Goal: Transaction & Acquisition: Subscribe to service/newsletter

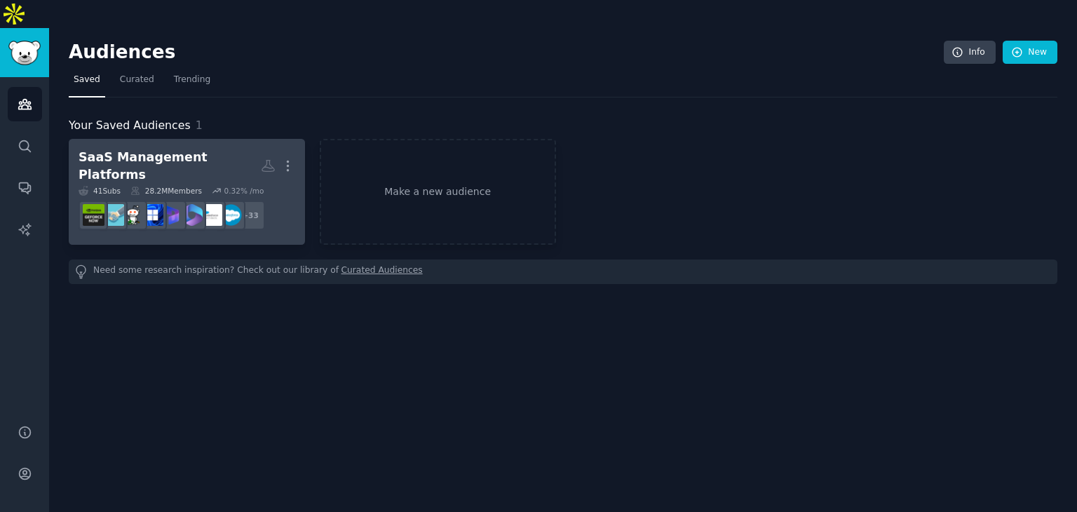
click at [200, 149] on h2 "SaaS Management Platforms More" at bounding box center [187, 166] width 217 height 34
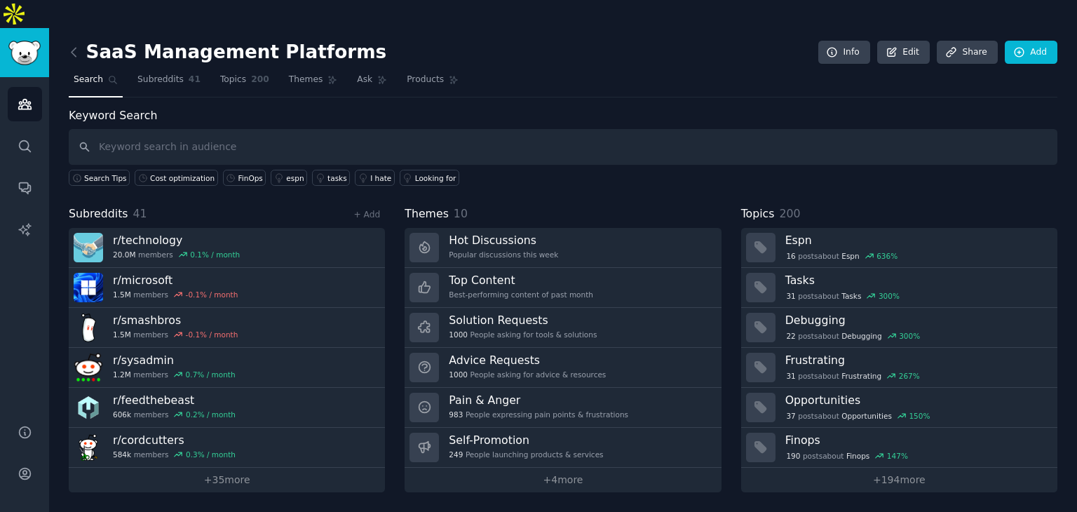
click at [505, 129] on input "text" at bounding box center [563, 147] width 989 height 36
type input "SaaS Optimization"
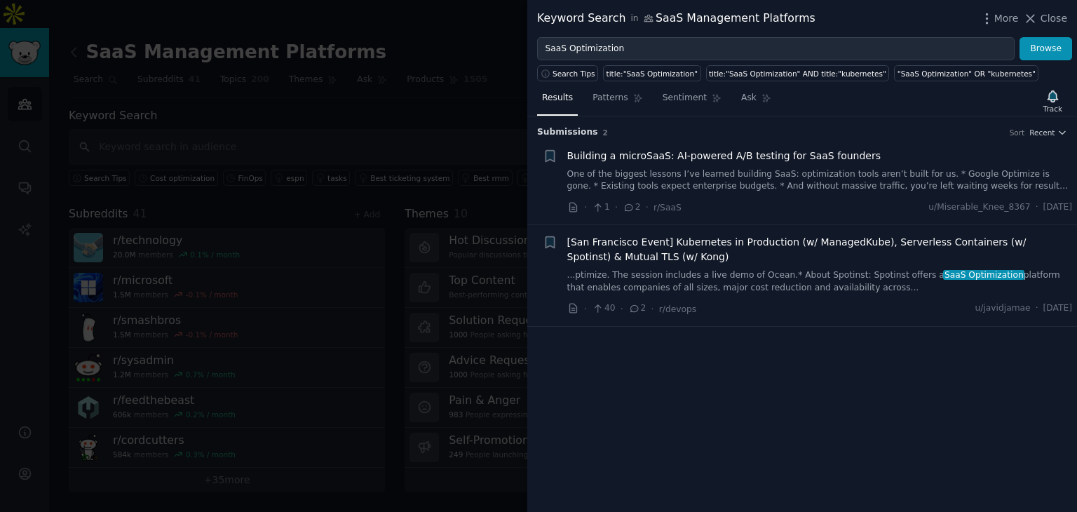
click at [920, 402] on div "Submission s 2 Sort Recent + Building a microSaaS: AI-powered A/B testing for S…" at bounding box center [803, 314] width 550 height 396
click at [685, 156] on span "Building a microSaaS: AI-powered A/B testing for SaaS founders" at bounding box center [725, 156] width 314 height 15
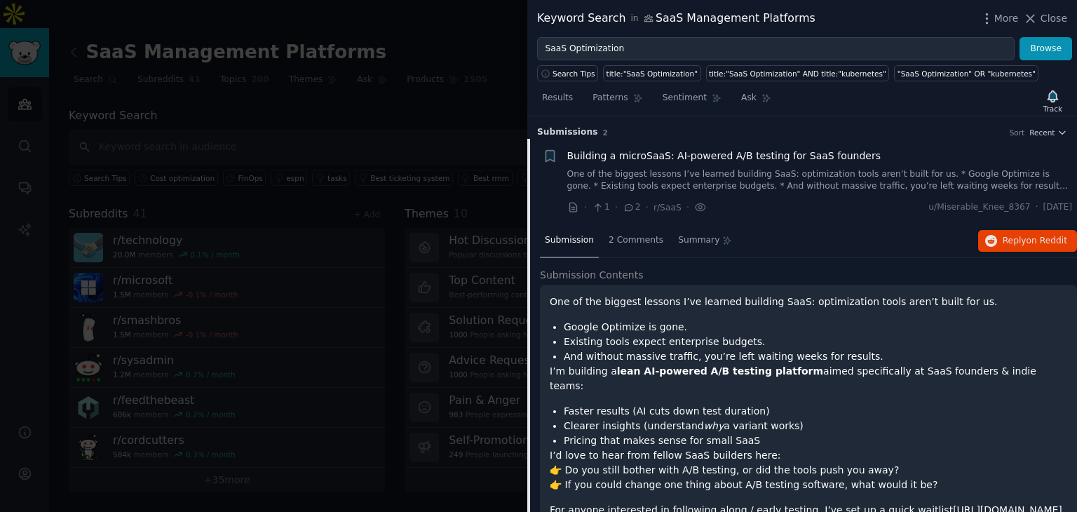
scroll to position [22, 0]
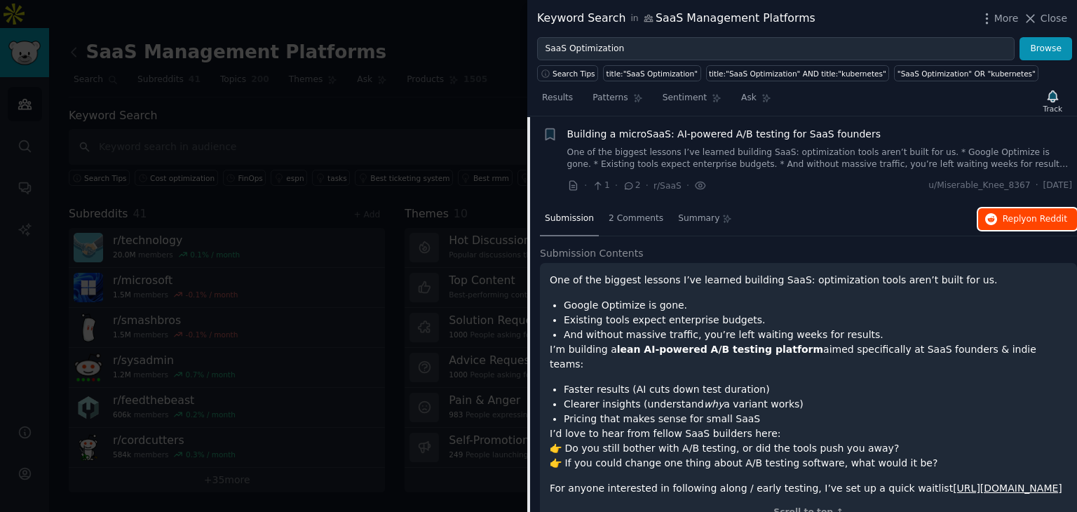
click at [1041, 217] on span "on Reddit" at bounding box center [1047, 219] width 41 height 10
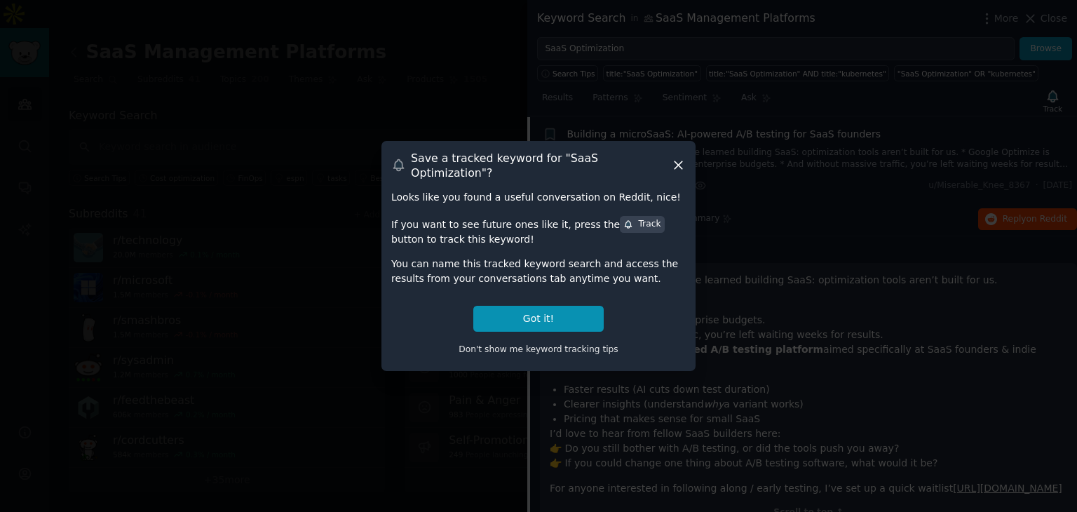
click at [673, 162] on icon at bounding box center [678, 165] width 15 height 15
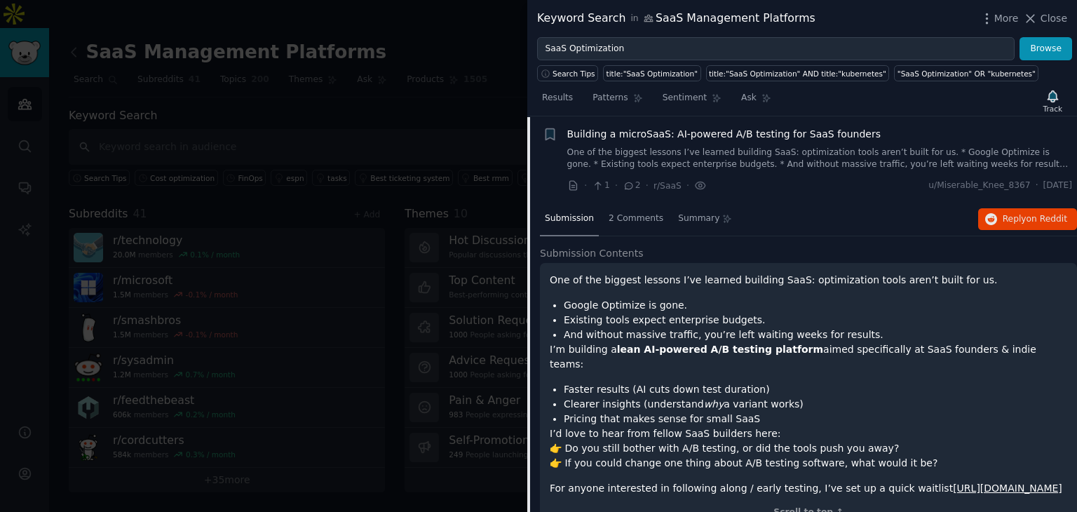
click at [396, 66] on div at bounding box center [538, 256] width 1077 height 512
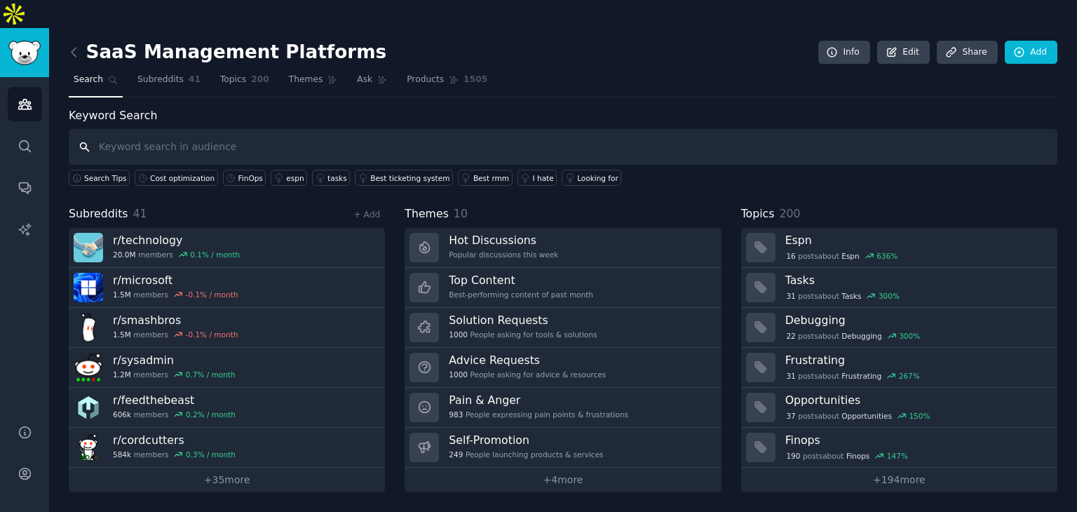
click at [378, 129] on input "text" at bounding box center [563, 147] width 989 height 36
click at [239, 173] on div "FinOps" at bounding box center [251, 178] width 25 height 10
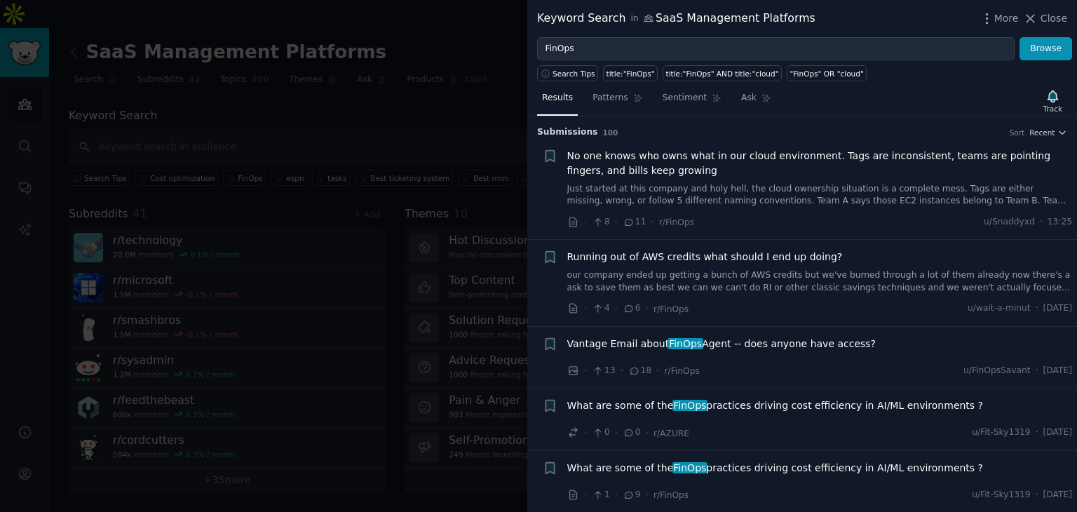
click at [805, 158] on span "No one knows who owns what in our cloud environment. Tags are inconsistent, tea…" at bounding box center [821, 163] width 506 height 29
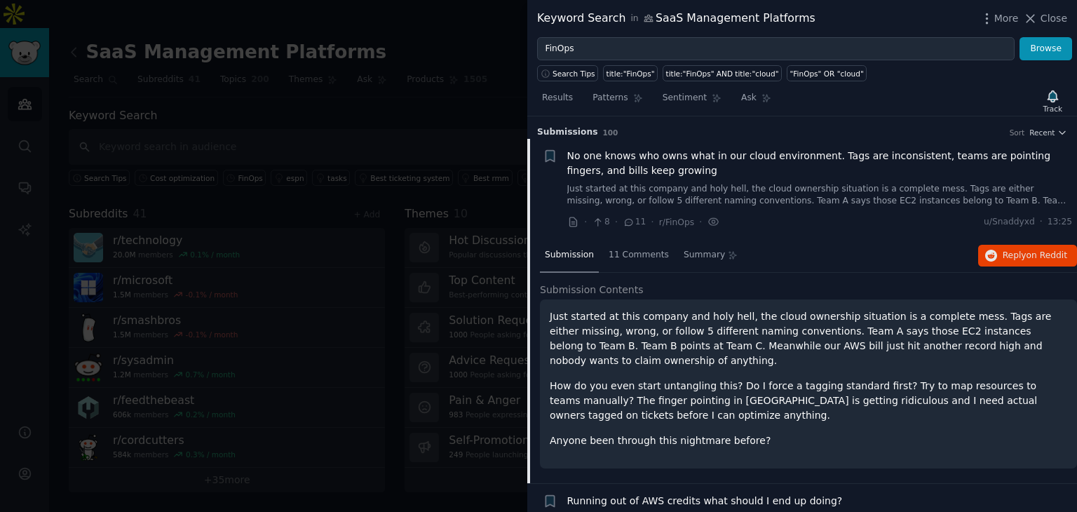
scroll to position [22, 0]
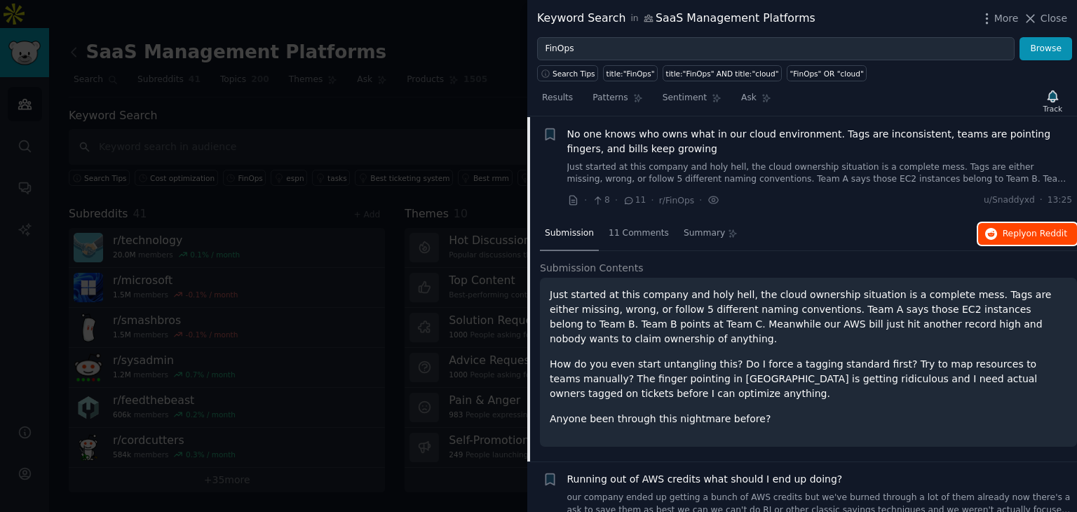
click at [1041, 234] on span "on Reddit" at bounding box center [1047, 234] width 41 height 10
click at [422, 84] on div at bounding box center [538, 256] width 1077 height 512
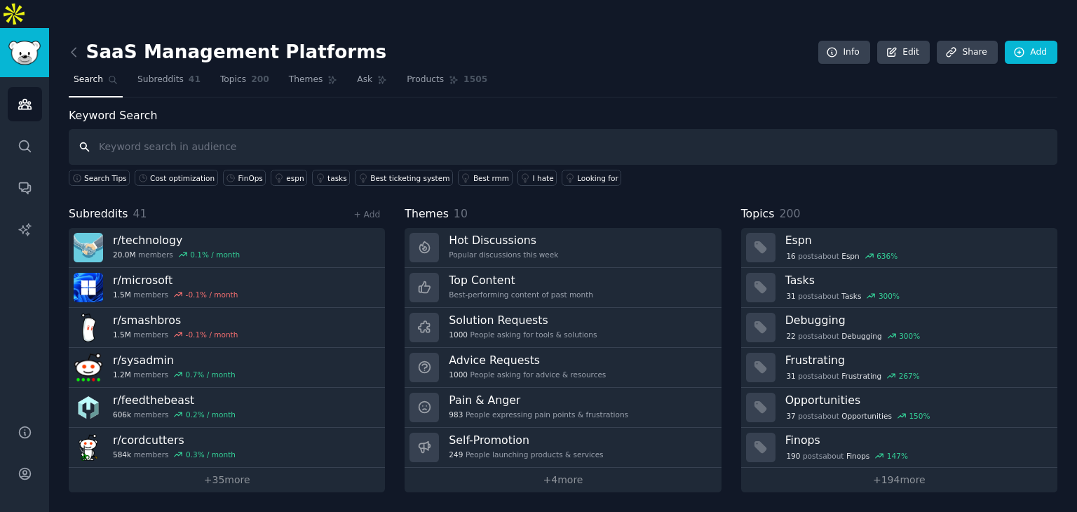
click at [547, 129] on input "text" at bounding box center [563, 147] width 989 height 36
type input "SaaS Management tools"
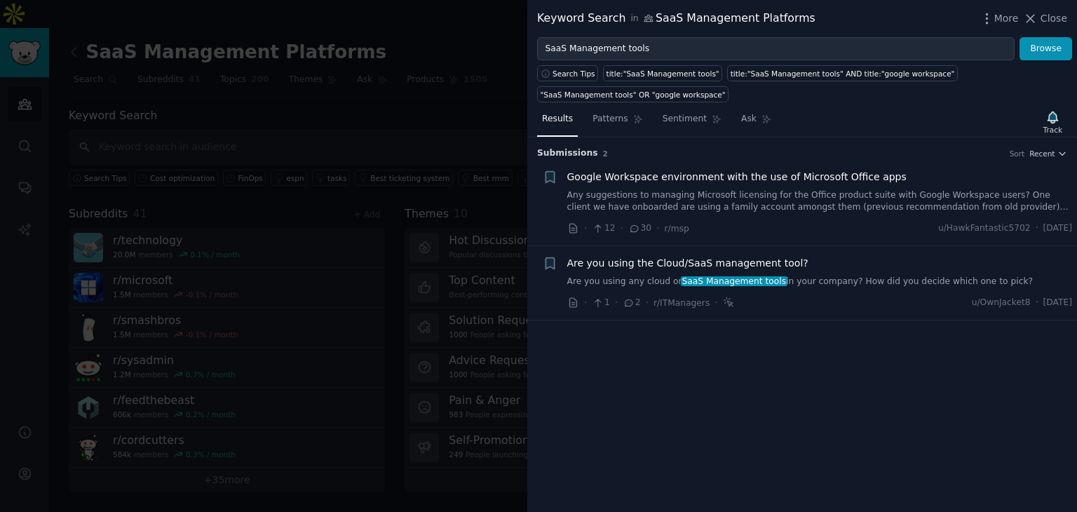
click at [709, 263] on span "Are you using the Cloud/SaaS management tool?" at bounding box center [688, 263] width 241 height 15
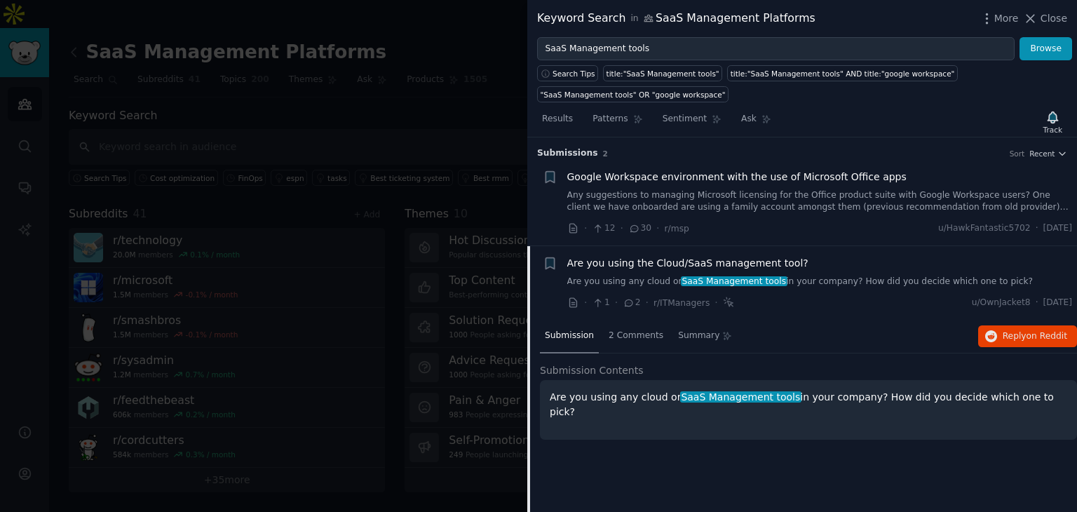
scroll to position [18, 0]
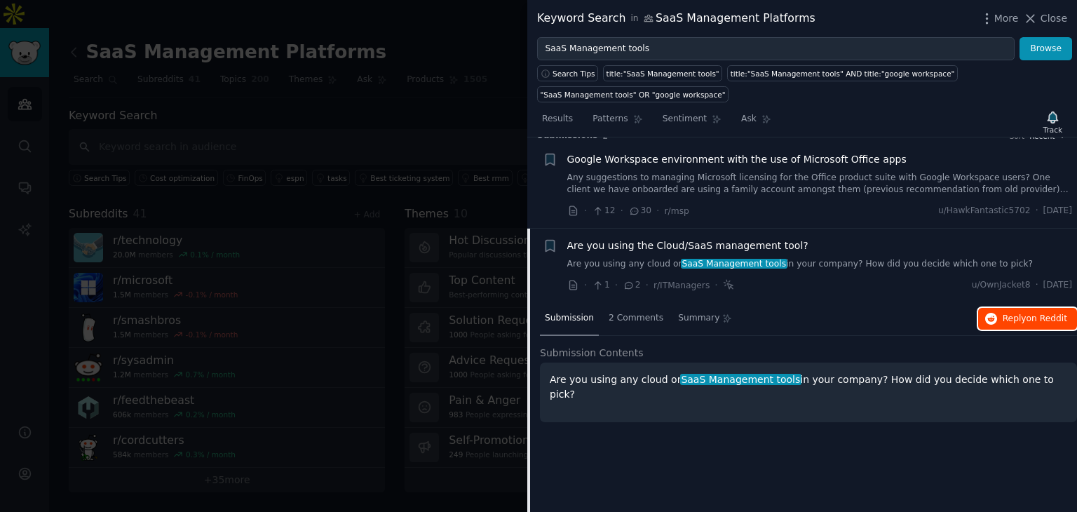
click at [1033, 325] on button "Reply on Reddit" at bounding box center [1028, 319] width 99 height 22
click at [439, 140] on div at bounding box center [538, 256] width 1077 height 512
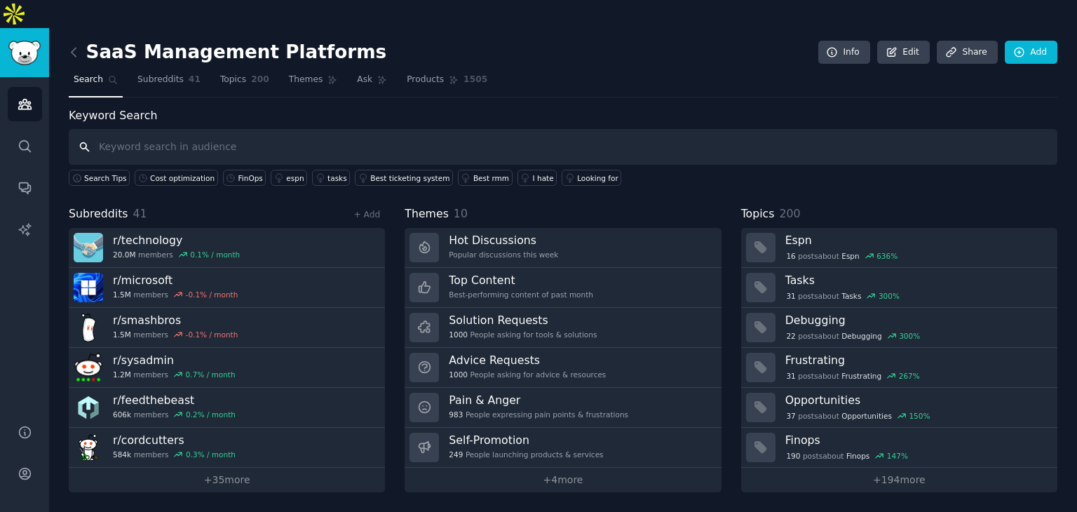
click at [540, 129] on input "text" at bounding box center [563, 147] width 989 height 36
click at [500, 129] on input "text" at bounding box center [563, 147] width 989 height 36
type input "Microsoft office 365"
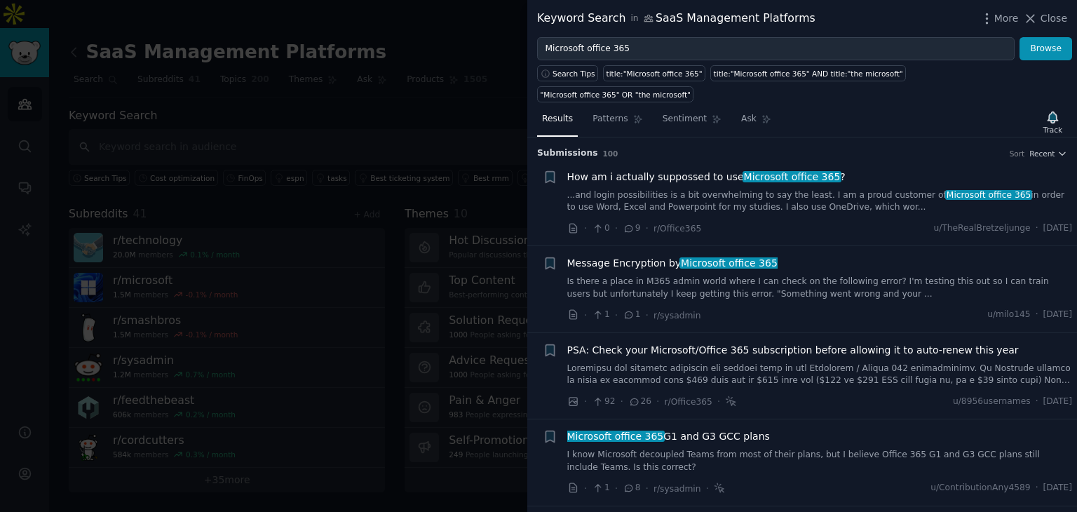
click at [699, 170] on span "How am i actually suppossed to use Microsoft office 365 ?" at bounding box center [707, 177] width 278 height 15
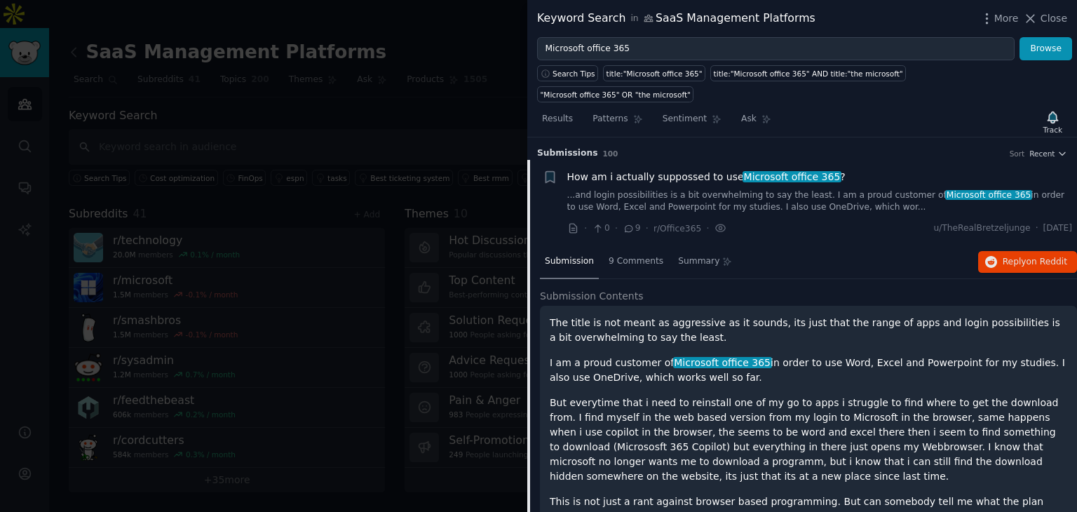
scroll to position [22, 0]
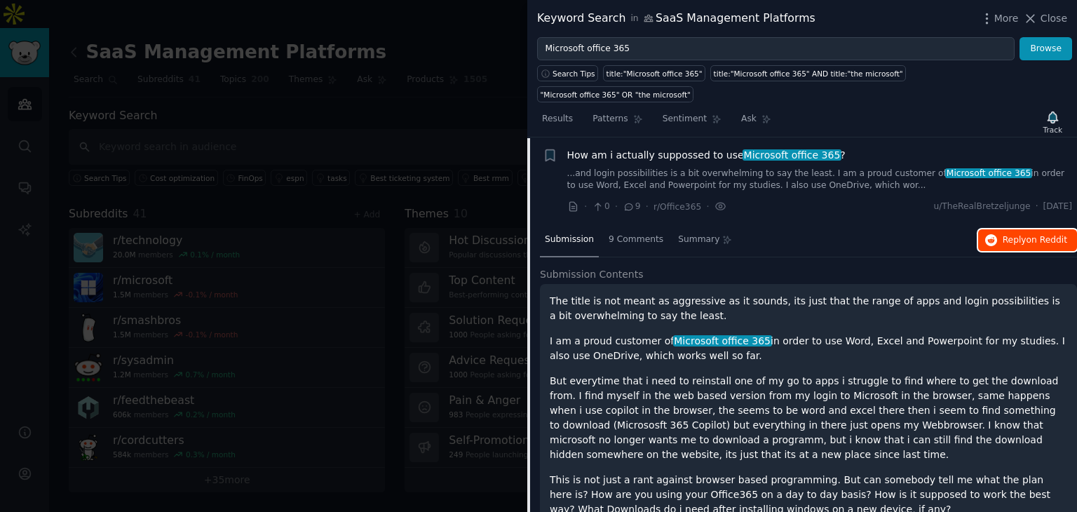
click at [1019, 234] on span "Reply on Reddit" at bounding box center [1035, 240] width 65 height 13
click at [483, 167] on div at bounding box center [538, 256] width 1077 height 512
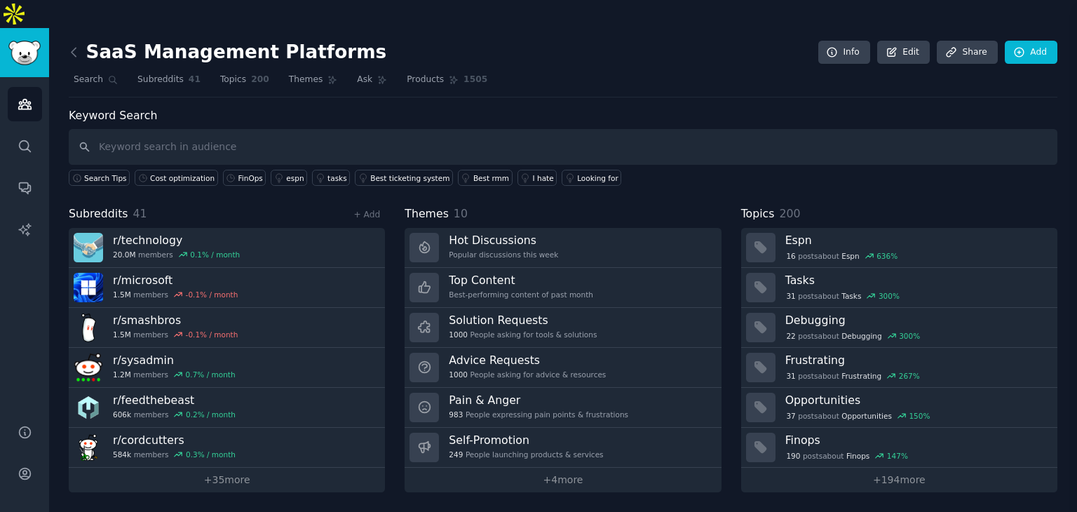
click at [518, 170] on link "I hate" at bounding box center [538, 178] width 40 height 16
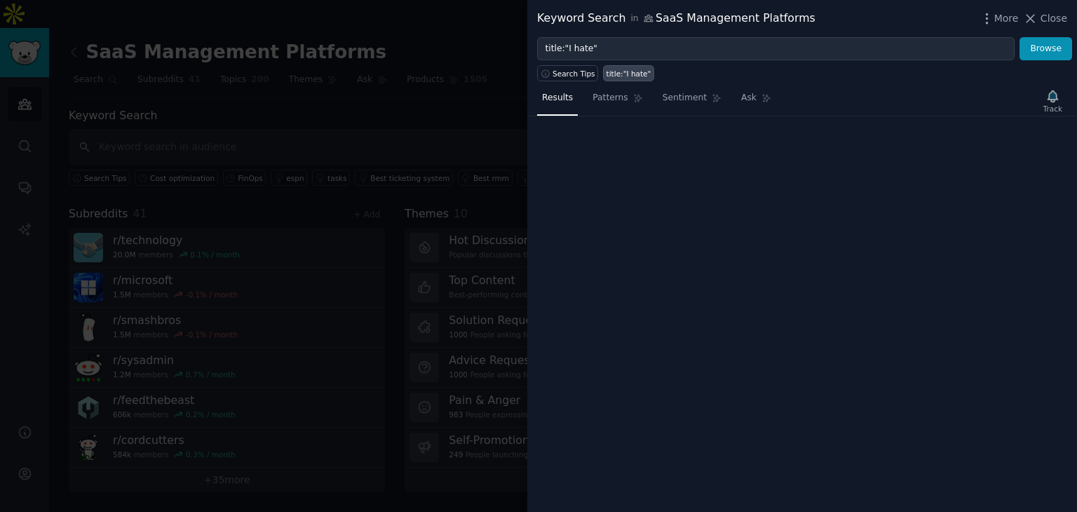
click at [523, 119] on div at bounding box center [538, 256] width 1077 height 512
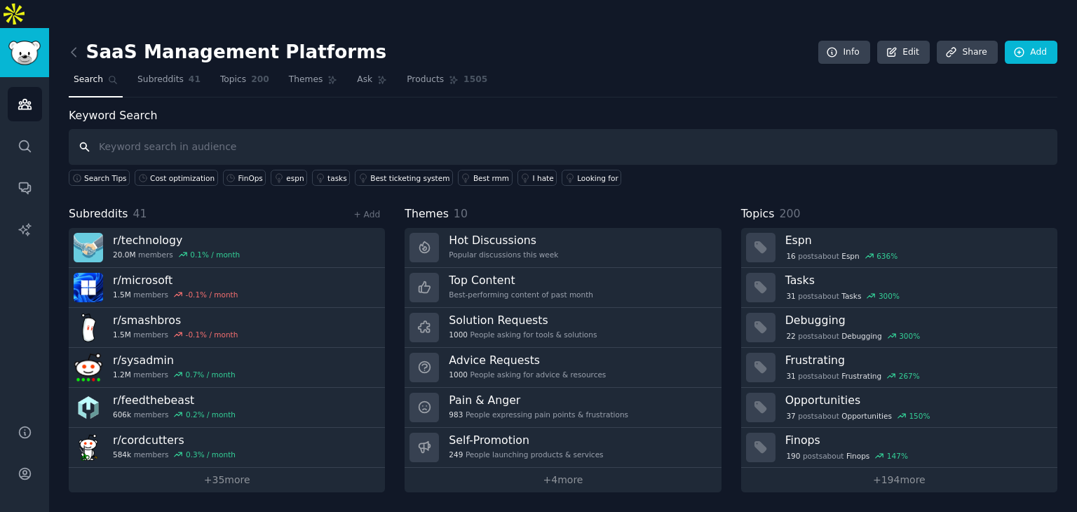
click at [523, 129] on input "text" at bounding box center [563, 147] width 989 height 36
type input "License Renewal"
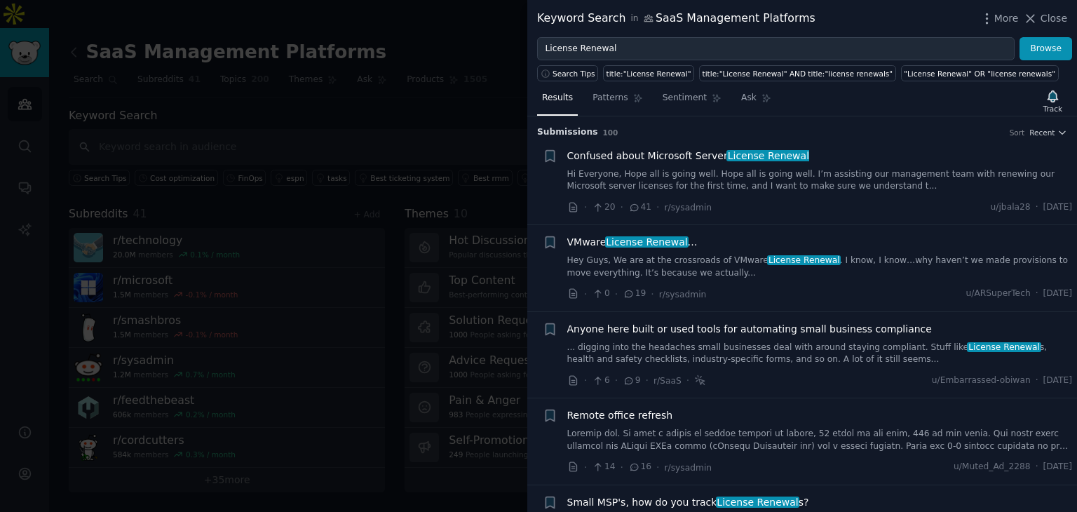
click at [803, 329] on span "Anyone here built or used tools for automating small business compliance" at bounding box center [750, 329] width 365 height 15
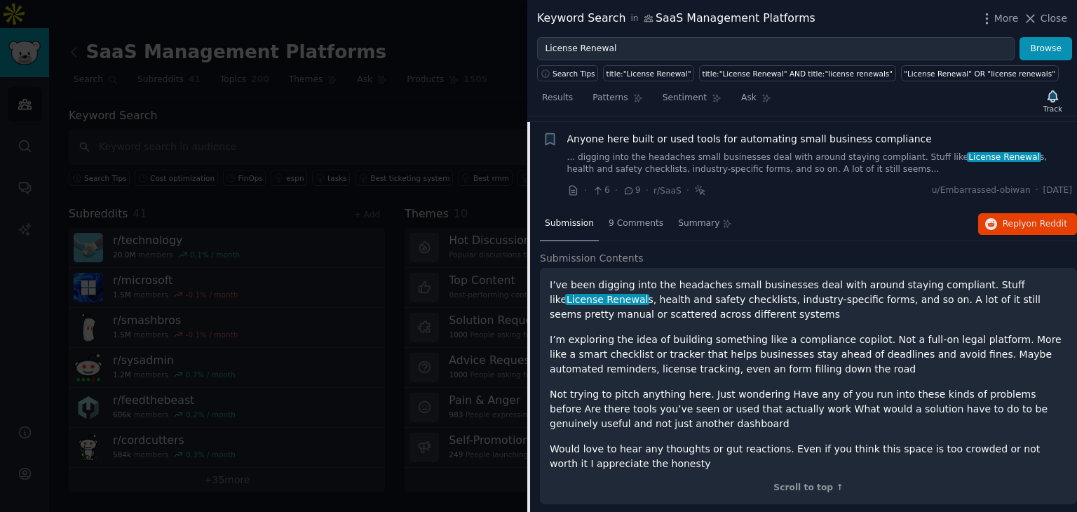
scroll to position [195, 0]
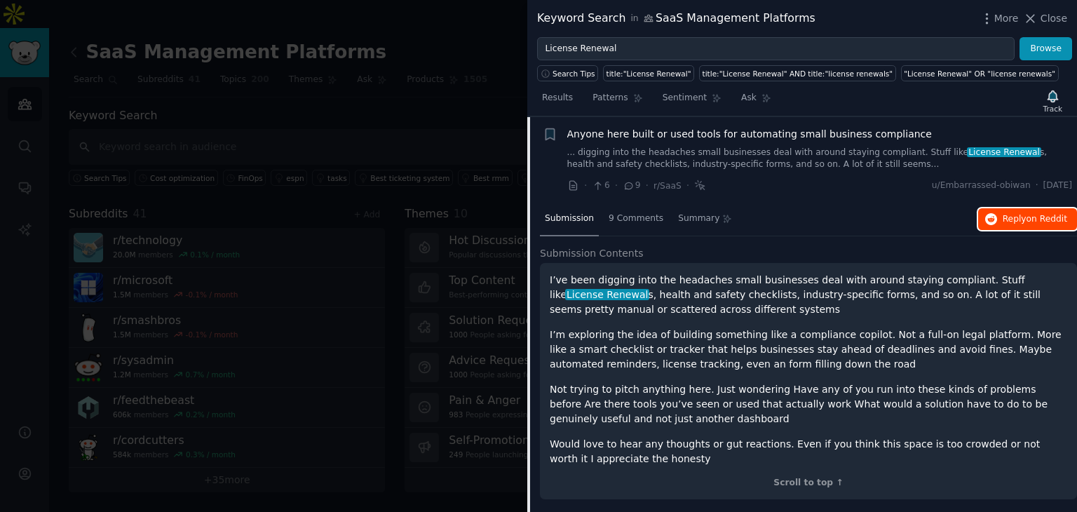
click at [1012, 213] on span "Reply on Reddit" at bounding box center [1035, 219] width 65 height 13
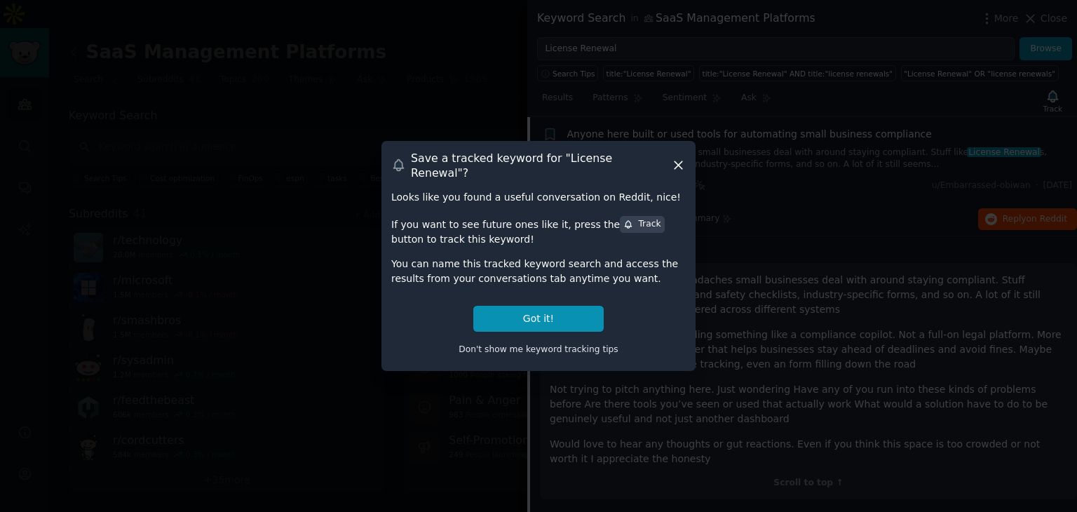
click at [678, 161] on icon at bounding box center [678, 165] width 15 height 15
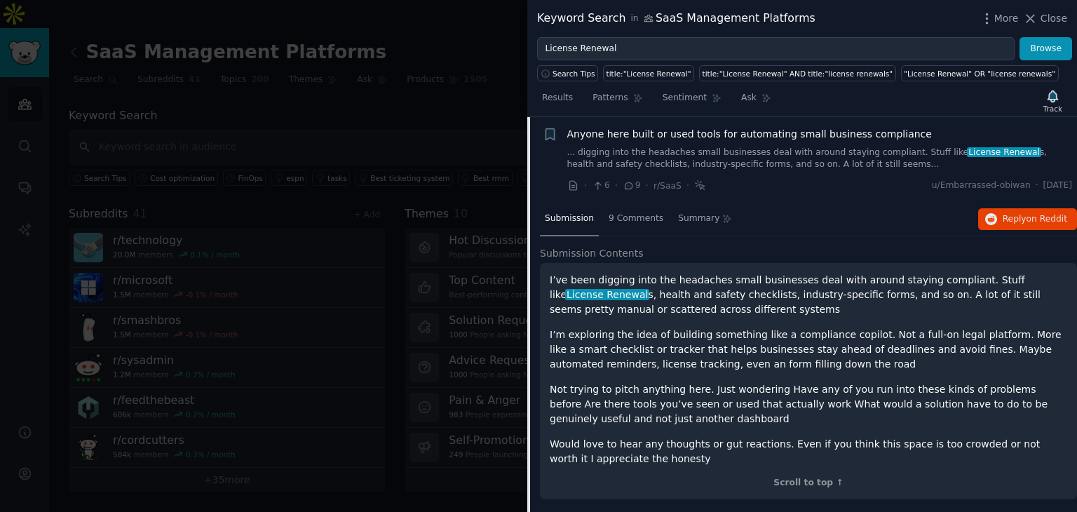
click at [856, 128] on span "Anyone here built or used tools for automating small business compliance" at bounding box center [750, 134] width 365 height 15
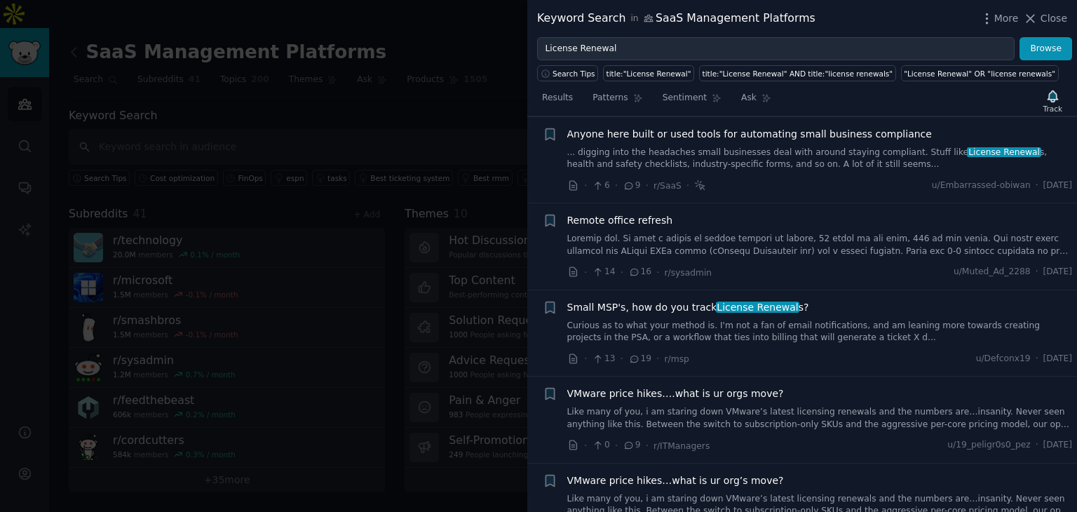
scroll to position [265, 0]
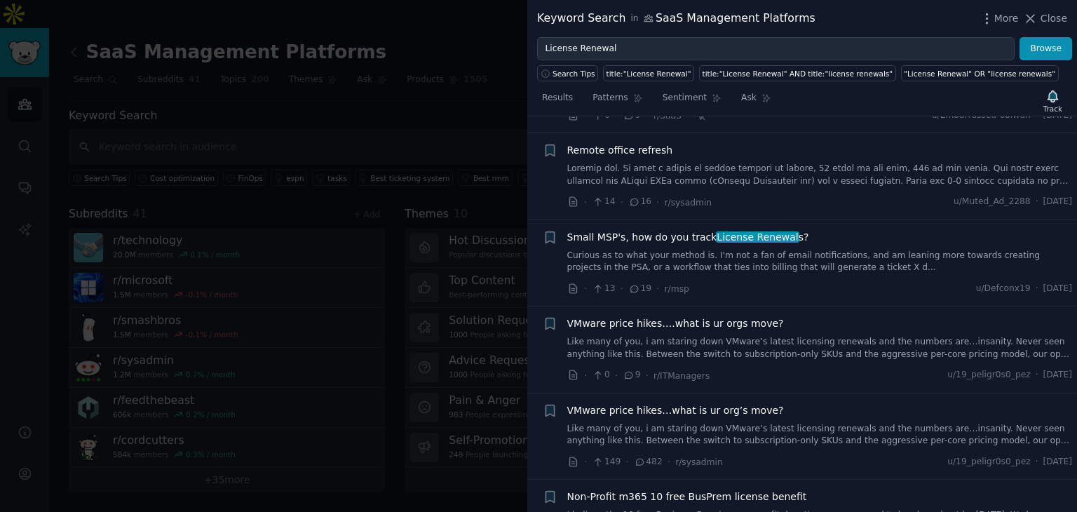
click at [683, 231] on span "Small MSP's, how do you track License Renewal s?" at bounding box center [689, 237] width 242 height 15
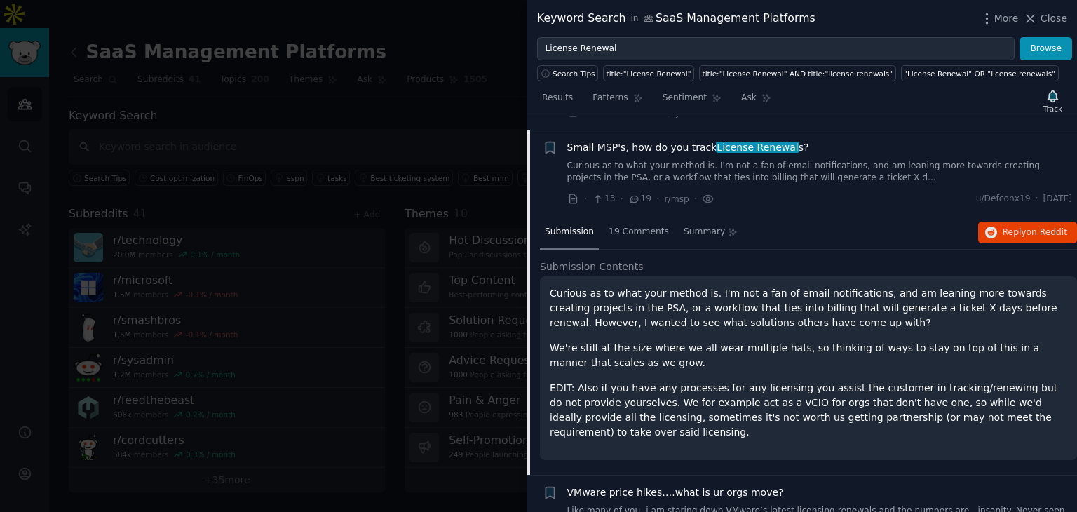
scroll to position [368, 0]
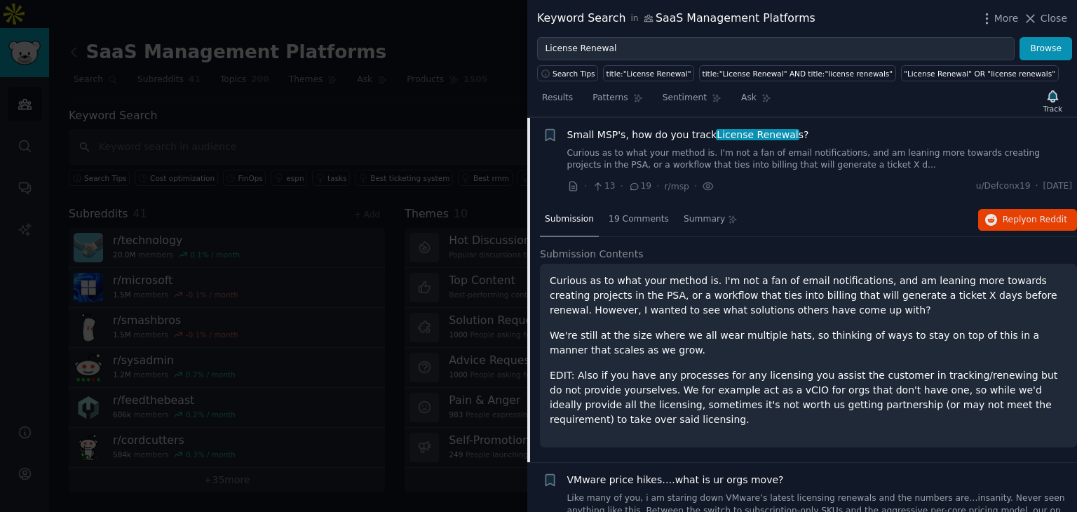
click at [1041, 205] on div "Submission 19 Comments Summary Reply on Reddit" at bounding box center [808, 220] width 537 height 34
click at [1035, 215] on span "on Reddit" at bounding box center [1047, 220] width 41 height 10
click at [335, 137] on div at bounding box center [538, 256] width 1077 height 512
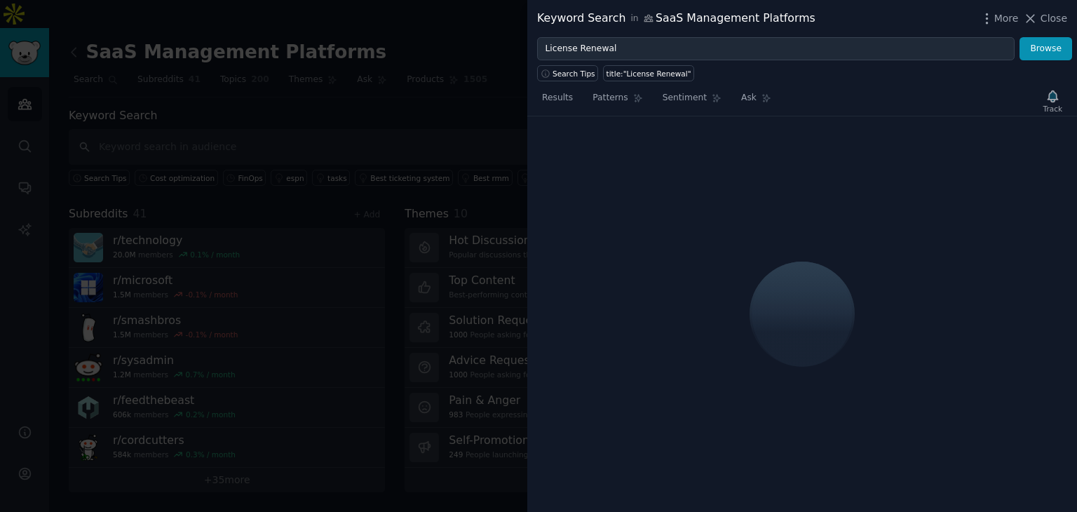
click at [416, 100] on div at bounding box center [538, 256] width 1077 height 512
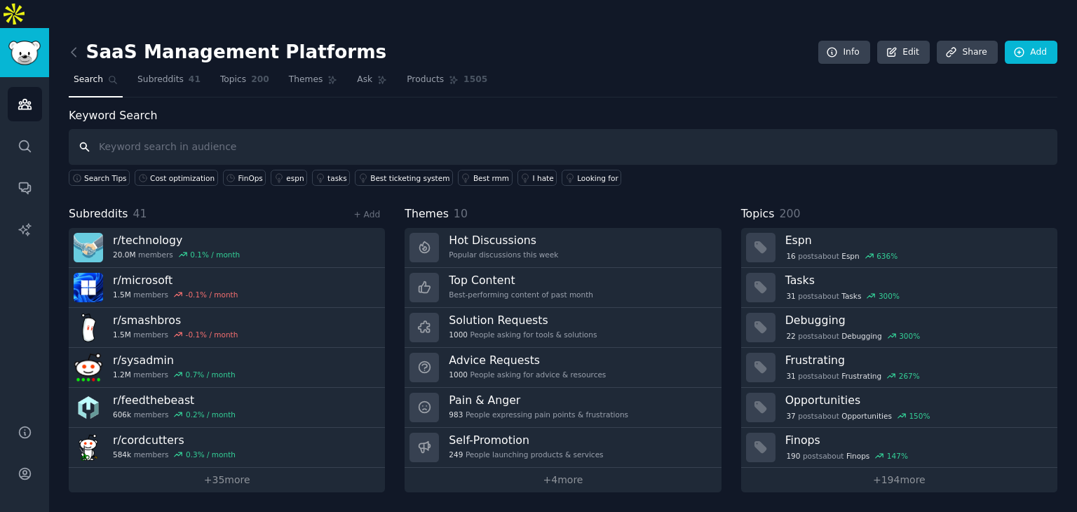
click at [328, 129] on input "text" at bounding box center [563, 147] width 989 height 36
type input "c"
type input "A"
type input "SaaS License Cost"
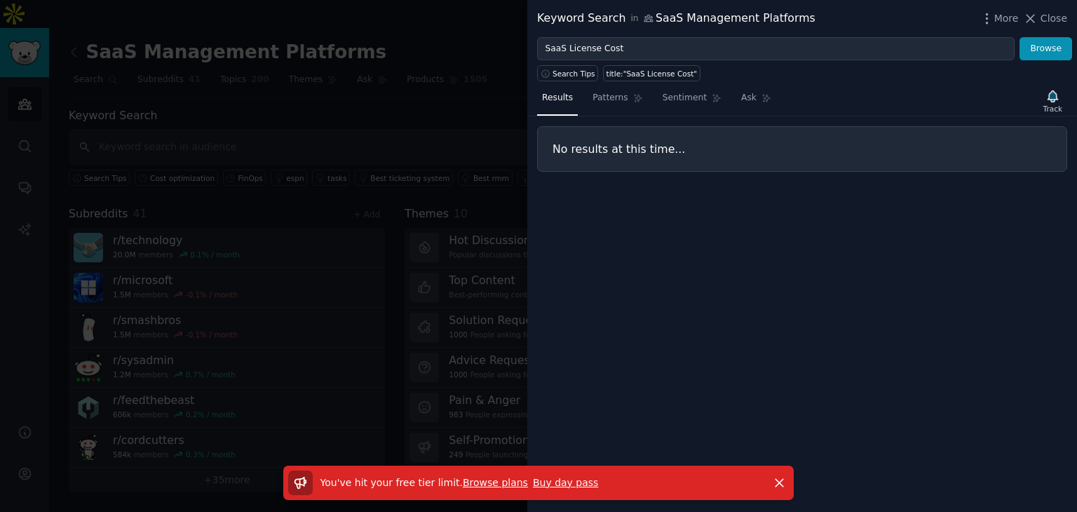
click at [492, 481] on link "Browse plans" at bounding box center [495, 482] width 65 height 11
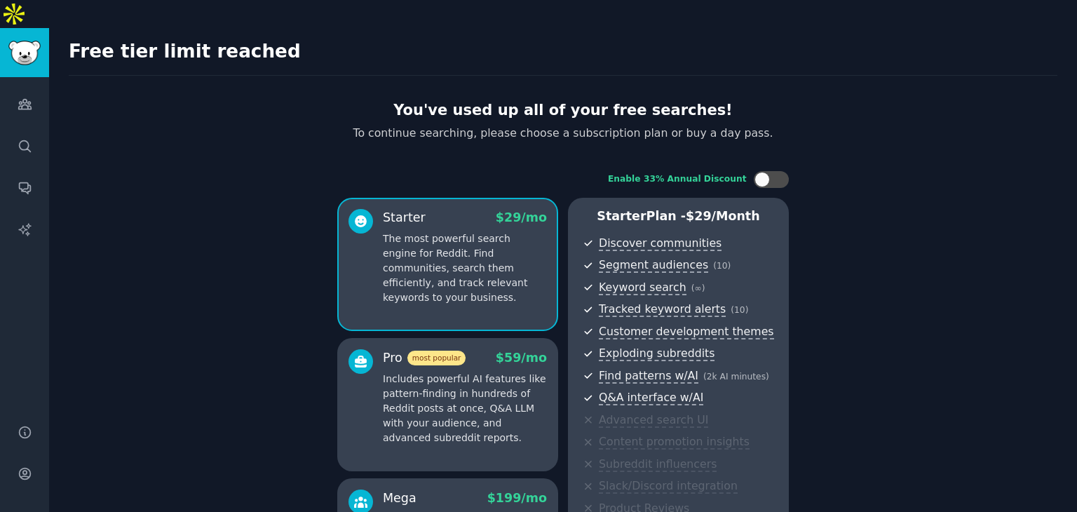
click at [956, 270] on div "Free tier limit reached You've used up all of your free searches! To continue s…" at bounding box center [563, 415] width 1028 height 775
click at [946, 270] on div "Free tier limit reached You've used up all of your free searches! To continue s…" at bounding box center [563, 415] width 1028 height 775
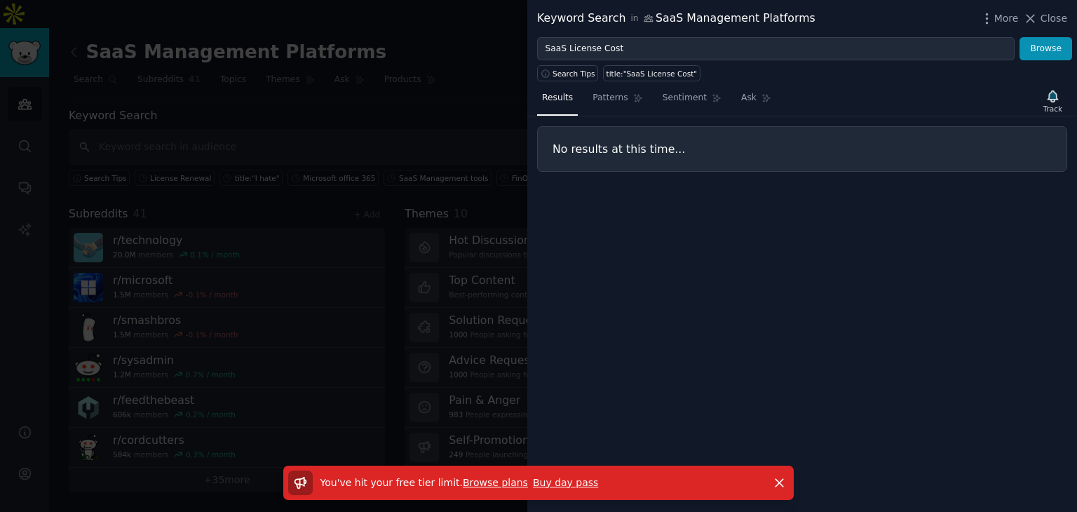
drag, startPoint x: 404, startPoint y: 170, endPoint x: 424, endPoint y: 161, distance: 21.7
click at [404, 170] on div at bounding box center [538, 256] width 1077 height 512
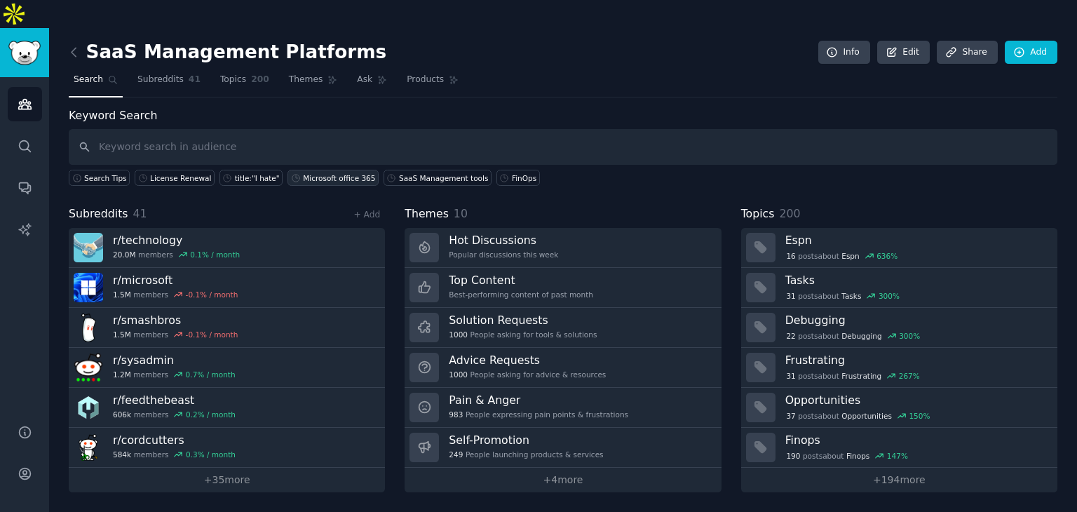
click at [324, 173] on div "Microsoft office 365" at bounding box center [339, 178] width 72 height 10
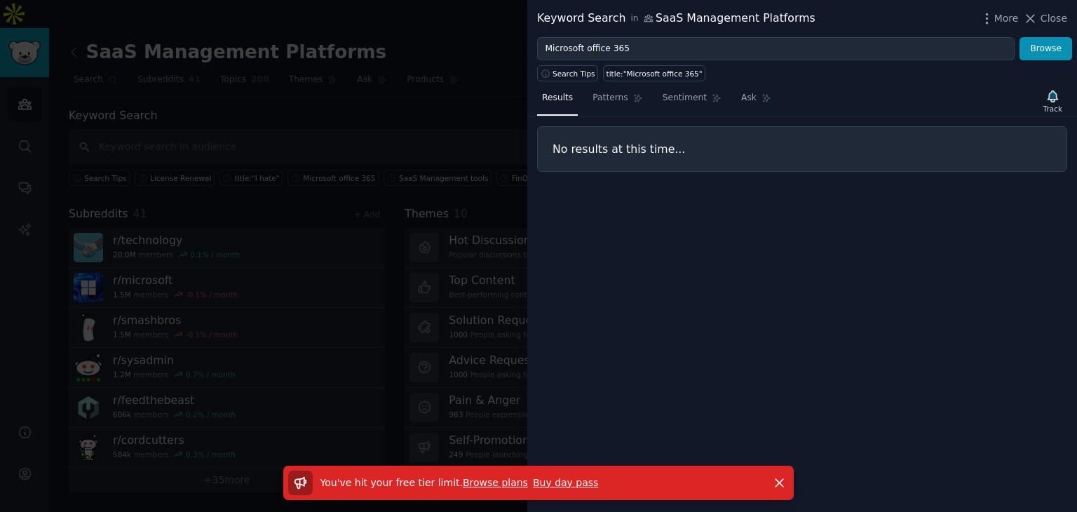
click at [767, 184] on div "Results Patterns Sentiment Ask Track No results at this time..." at bounding box center [803, 296] width 550 height 431
click at [544, 479] on link "Buy day pass" at bounding box center [565, 482] width 65 height 11
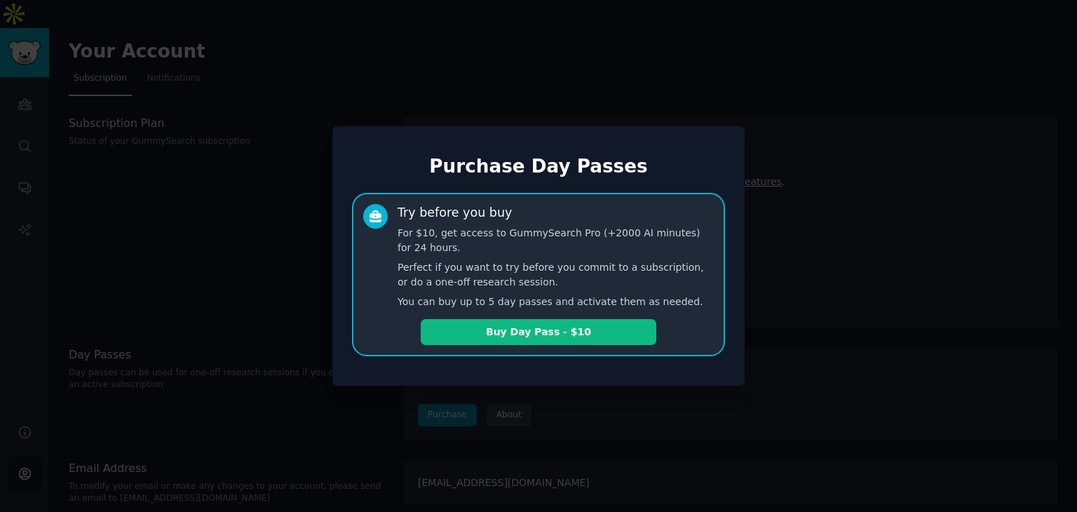
click at [864, 321] on div at bounding box center [538, 256] width 1077 height 512
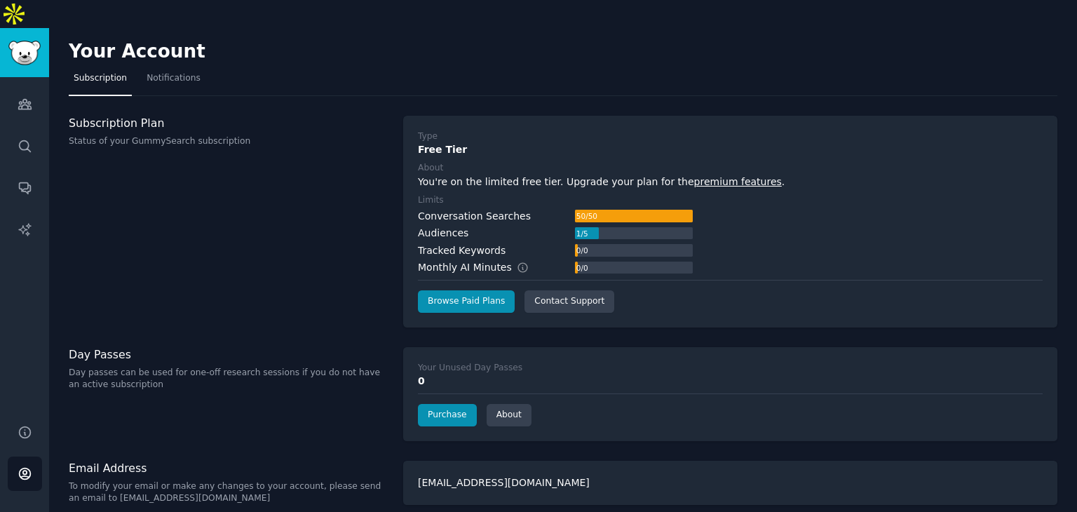
click at [516, 209] on div "Conversation Searches" at bounding box center [474, 216] width 113 height 15
click at [237, 201] on div "Subscription Plan Status of your GummySearch subscription" at bounding box center [229, 222] width 320 height 212
drag, startPoint x: 189, startPoint y: 259, endPoint x: 210, endPoint y: 259, distance: 21.0
click at [192, 259] on div "Subscription Plan Status of your GummySearch subscription" at bounding box center [229, 222] width 320 height 212
click at [524, 209] on div "Conversation Searches 50 / 50" at bounding box center [555, 216] width 275 height 15
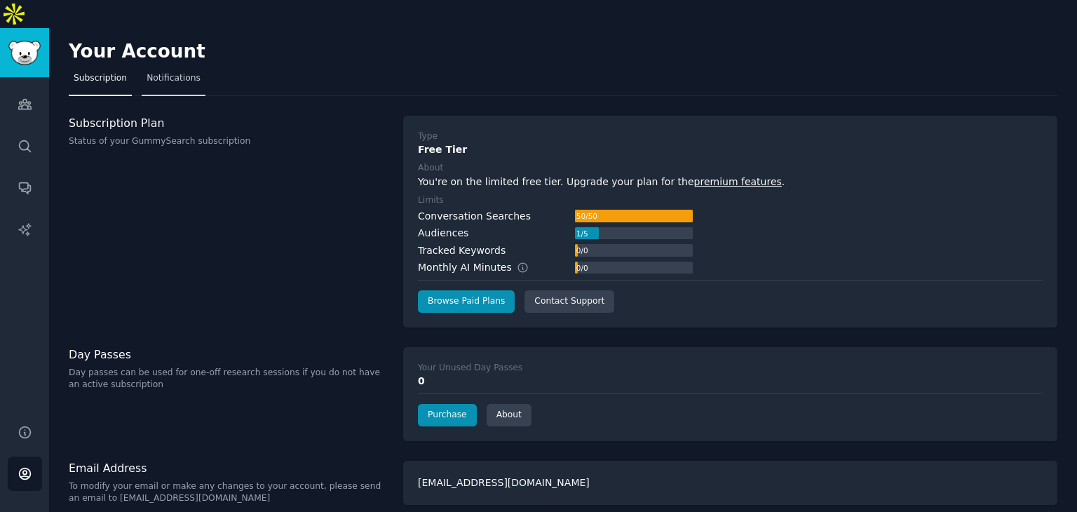
click at [182, 72] on span "Notifications" at bounding box center [174, 78] width 54 height 13
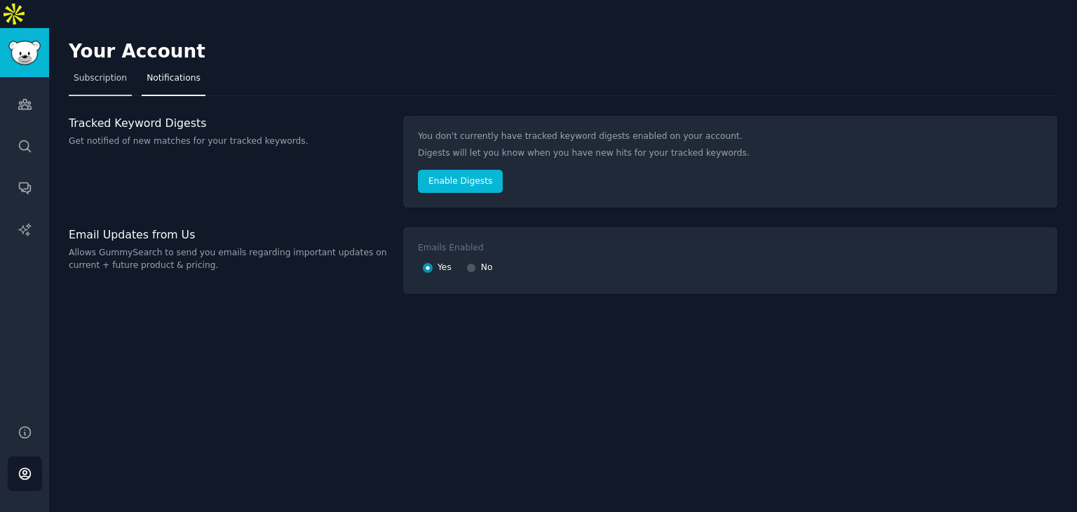
click at [82, 67] on link "Subscription" at bounding box center [100, 81] width 63 height 29
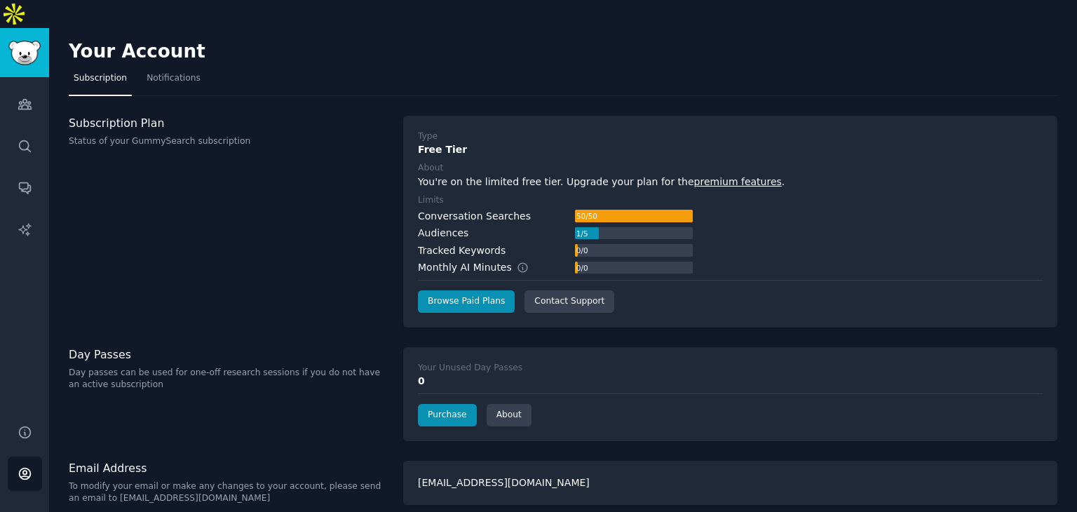
click at [653, 210] on div at bounding box center [634, 216] width 118 height 13
click at [603, 210] on div at bounding box center [634, 216] width 118 height 13
drag, startPoint x: 485, startPoint y: 183, endPoint x: 494, endPoint y: 190, distance: 11.5
click at [483, 209] on div "Conversation Searches" at bounding box center [474, 216] width 113 height 15
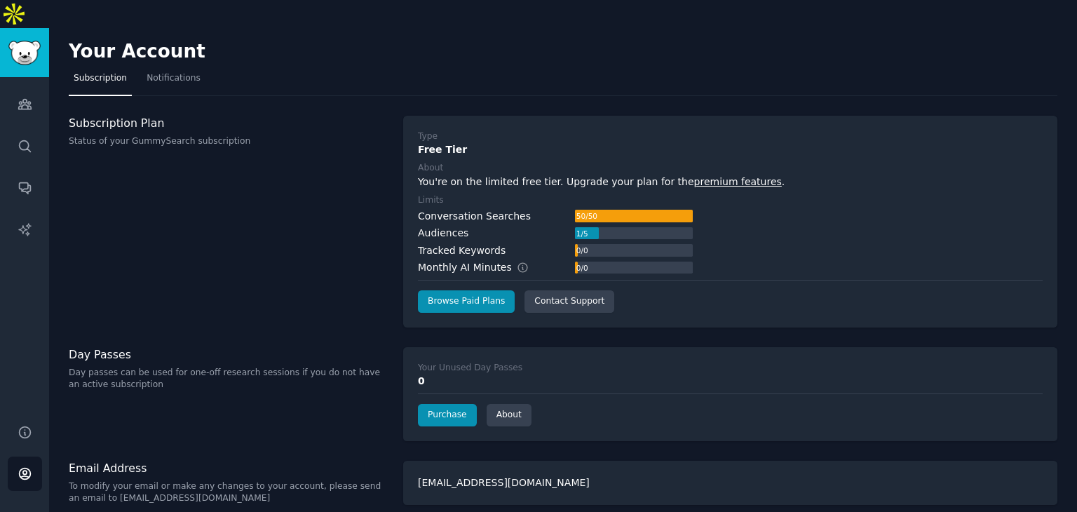
click at [718, 176] on link "premium features" at bounding box center [738, 181] width 88 height 11
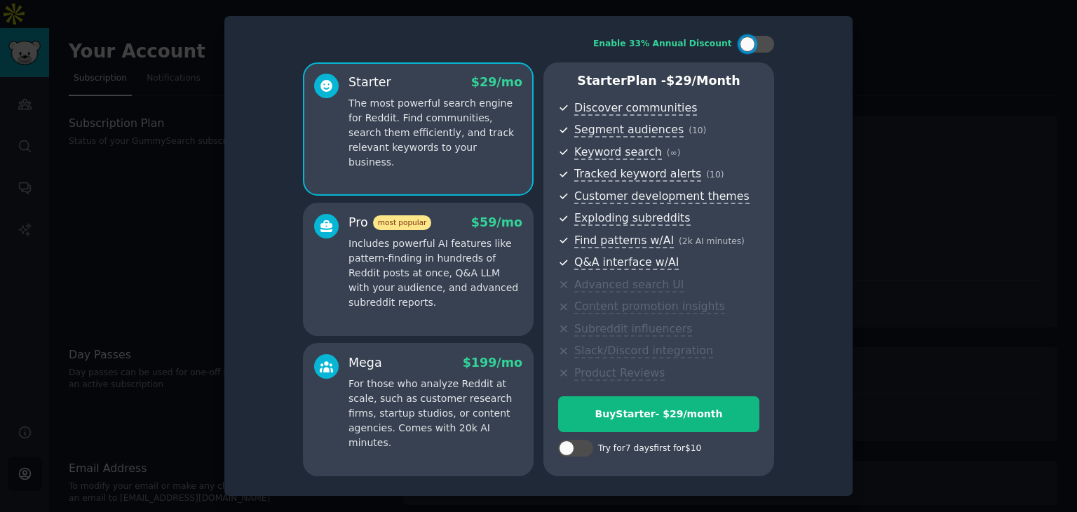
click at [976, 226] on div at bounding box center [538, 256] width 1077 height 512
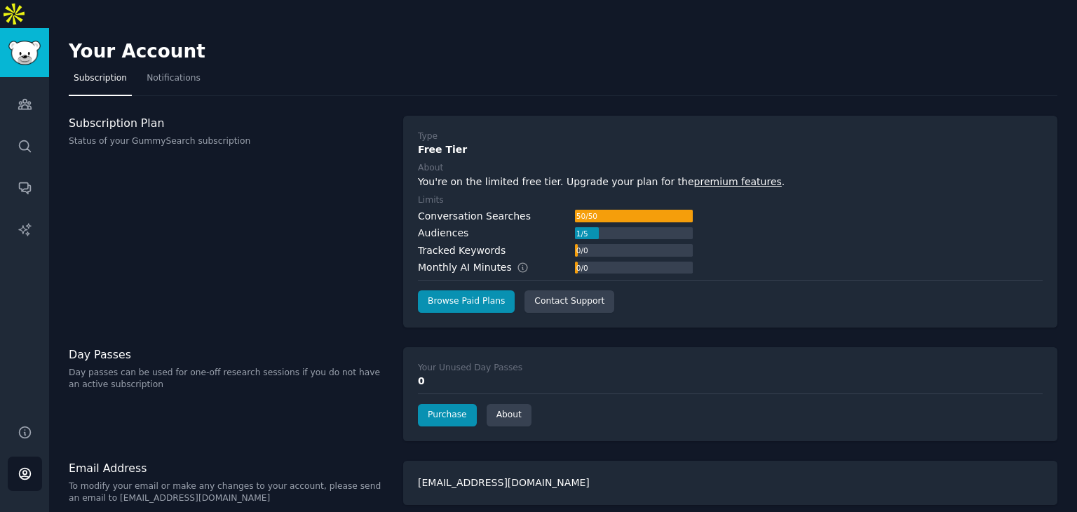
click at [596, 180] on div "Type Free Tier About You're on the limited free tier. Upgrade your plan for the…" at bounding box center [730, 221] width 625 height 182
click at [592, 210] on div "50 / 50" at bounding box center [587, 216] width 24 height 13
click at [682, 210] on div at bounding box center [634, 216] width 118 height 13
click at [723, 176] on link "premium features" at bounding box center [738, 181] width 88 height 11
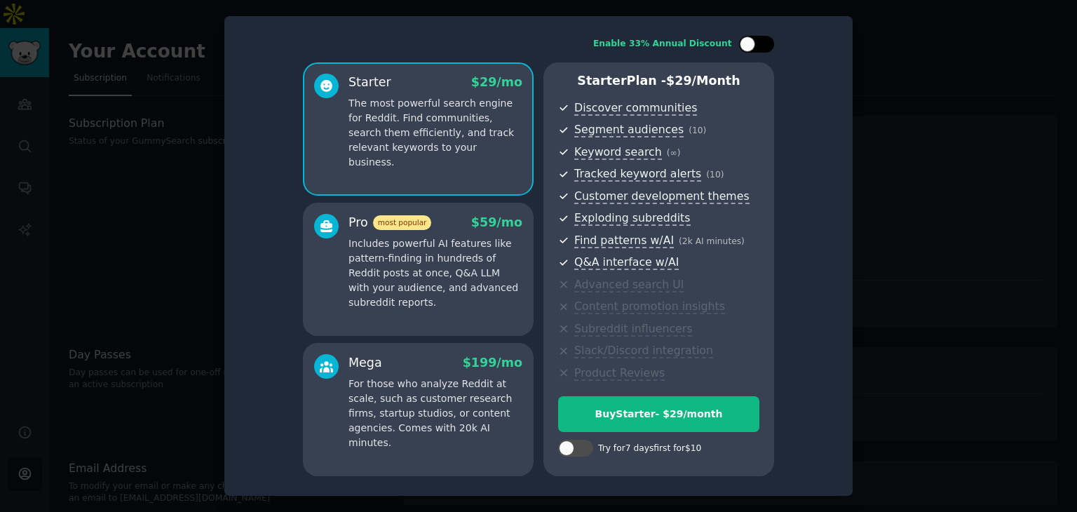
click at [744, 44] on div at bounding box center [747, 43] width 15 height 15
checkbox input "true"
click at [317, 281] on div at bounding box center [326, 262] width 25 height 96
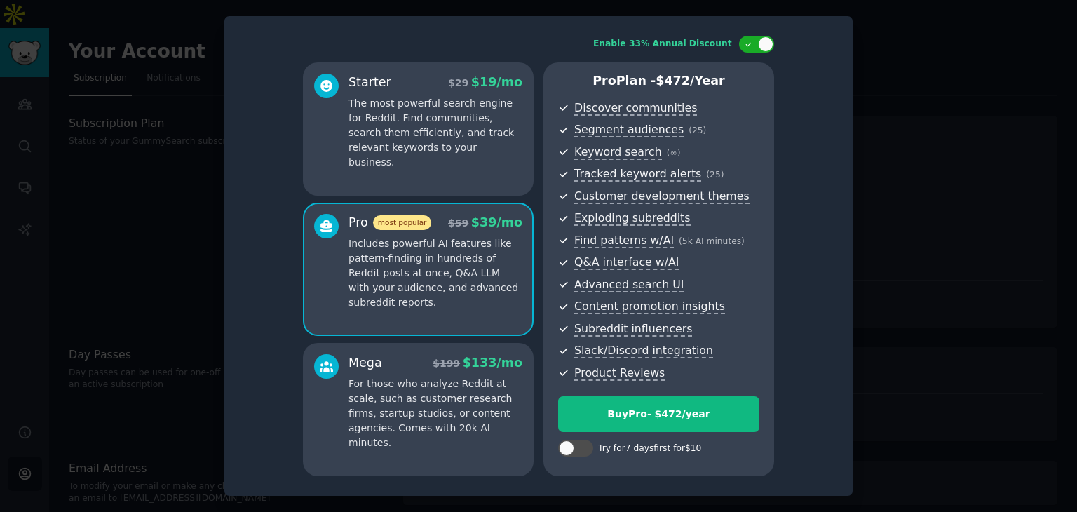
click at [475, 163] on div "Starter $ 29 $ 19 /mo The most powerful search engine for Reddit. Find communit…" at bounding box center [418, 128] width 231 height 133
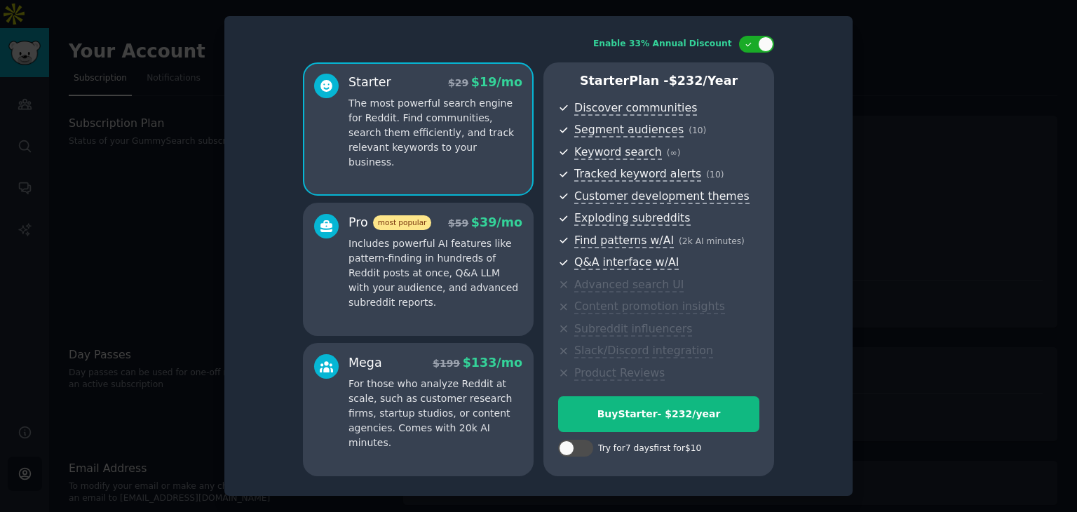
drag, startPoint x: 98, startPoint y: 87, endPoint x: 94, endPoint y: 71, distance: 16.7
click at [98, 83] on div at bounding box center [538, 256] width 1077 height 512
